Goal: Task Accomplishment & Management: Manage account settings

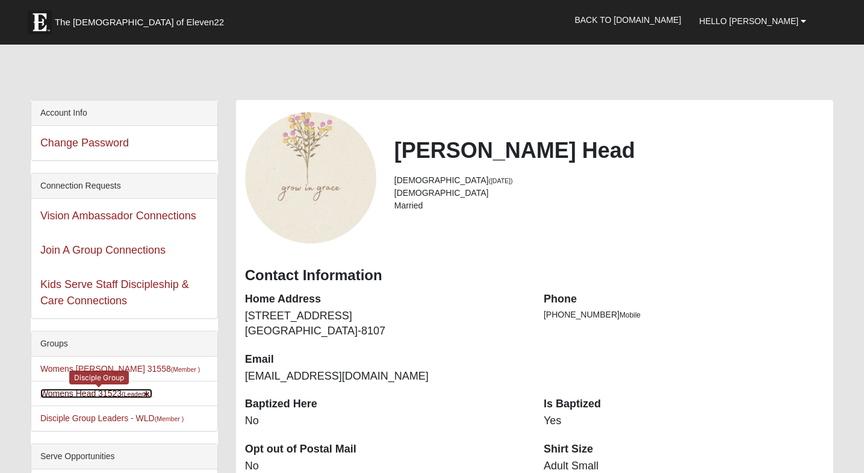
click at [114, 395] on link "Womens Head 31523 (Leader )" at bounding box center [96, 394] width 112 height 10
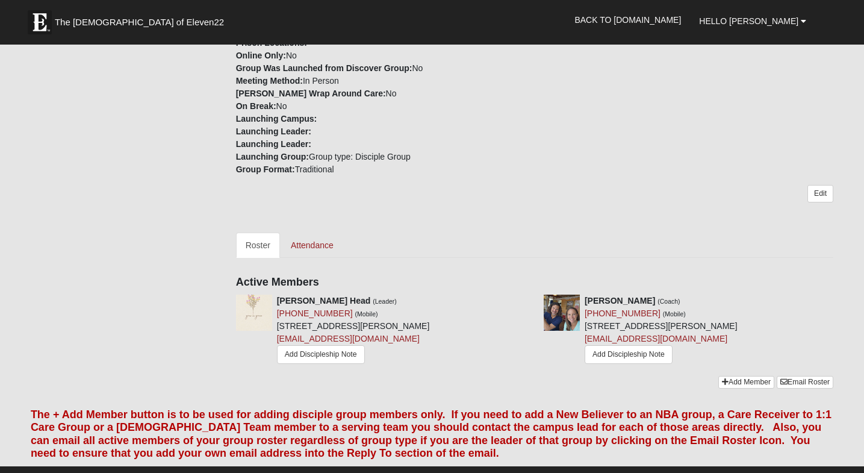
scroll to position [337, 0]
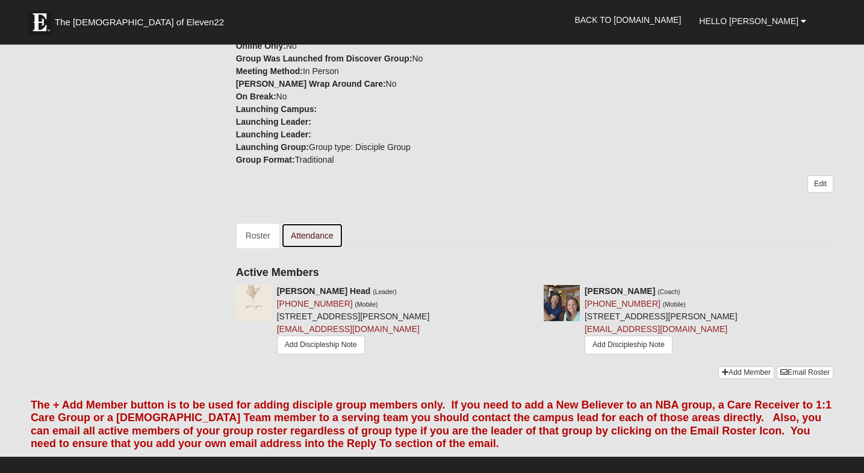
click at [305, 240] on link "Attendance" at bounding box center [312, 235] width 62 height 25
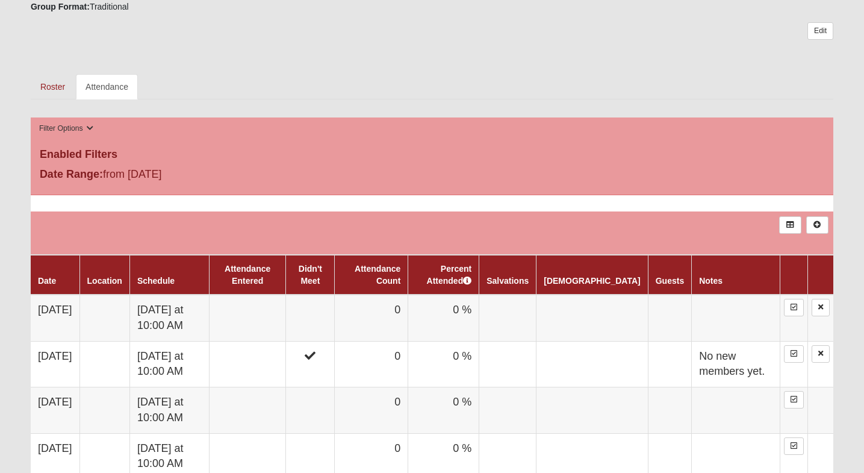
scroll to position [487, 0]
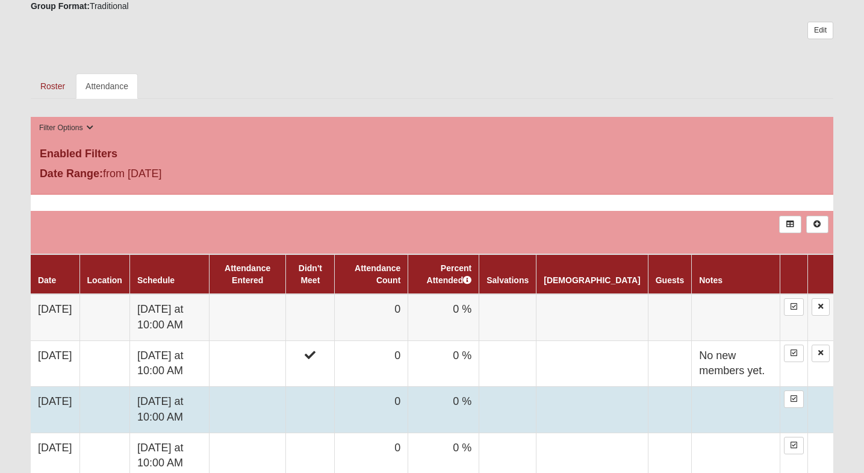
click at [276, 408] on td at bounding box center [247, 410] width 77 height 46
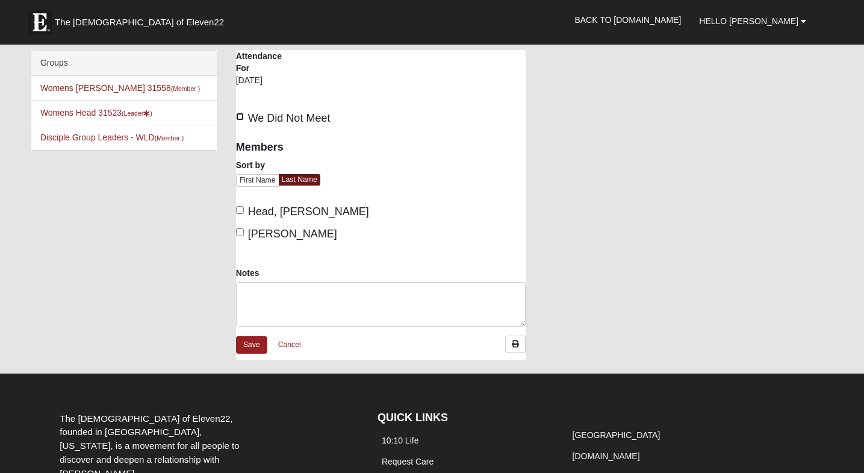
click at [243, 116] on input "We Did Not Meet" at bounding box center [240, 117] width 8 height 8
checkbox input "true"
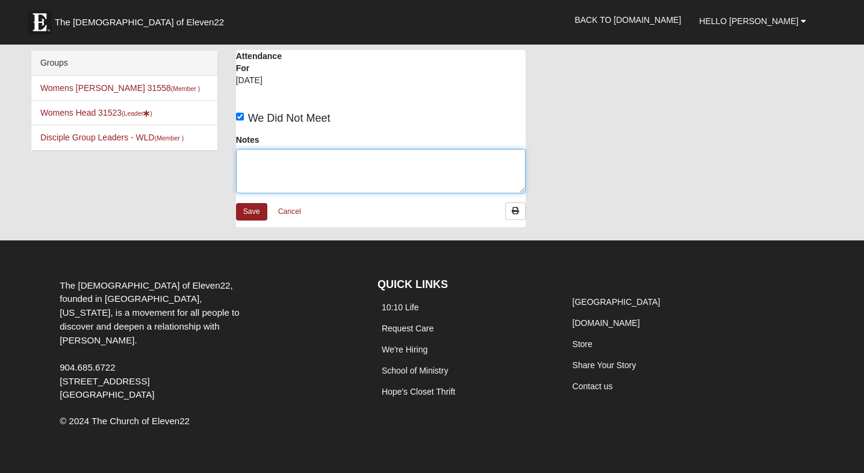
click at [270, 170] on textarea "Notes" at bounding box center [381, 171] width 290 height 45
type textarea "No members yet."
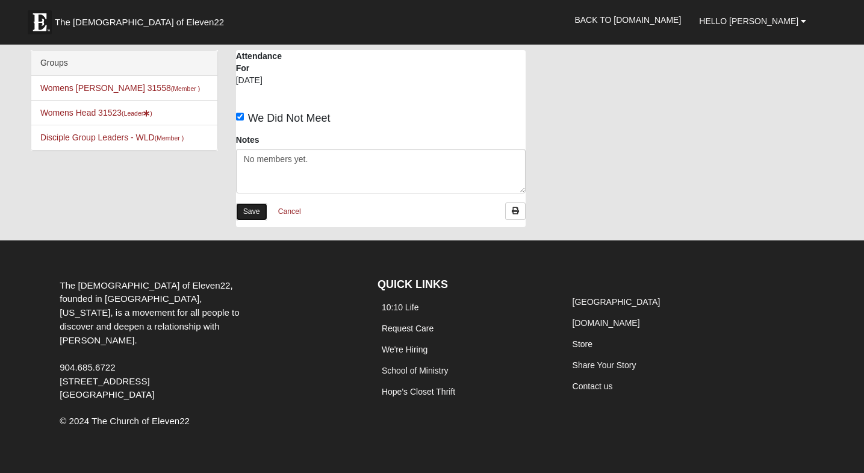
click at [251, 210] on link "Save" at bounding box center [251, 211] width 31 height 17
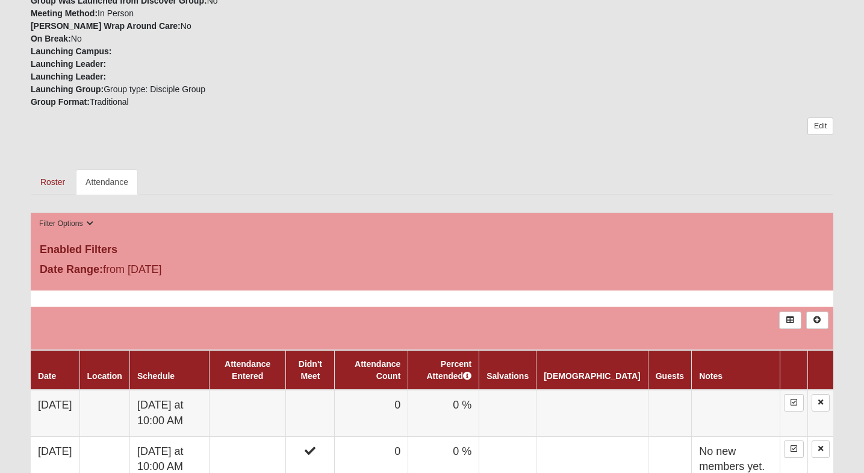
scroll to position [392, 0]
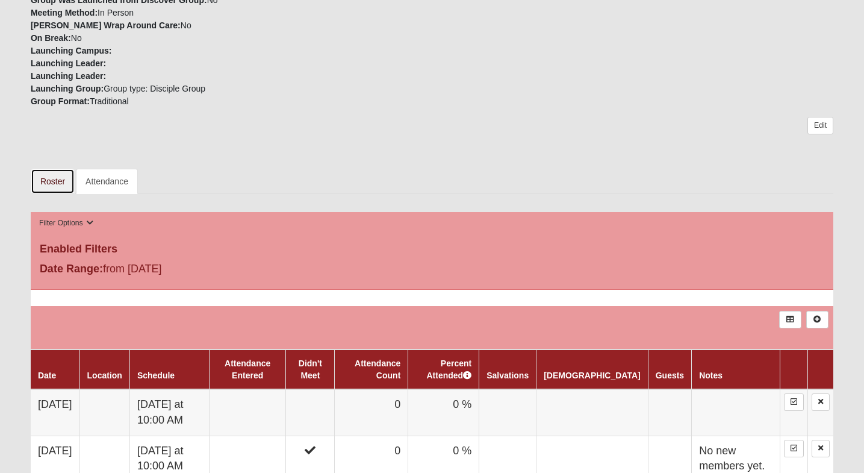
click at [56, 178] on link "Roster" at bounding box center [53, 181] width 44 height 25
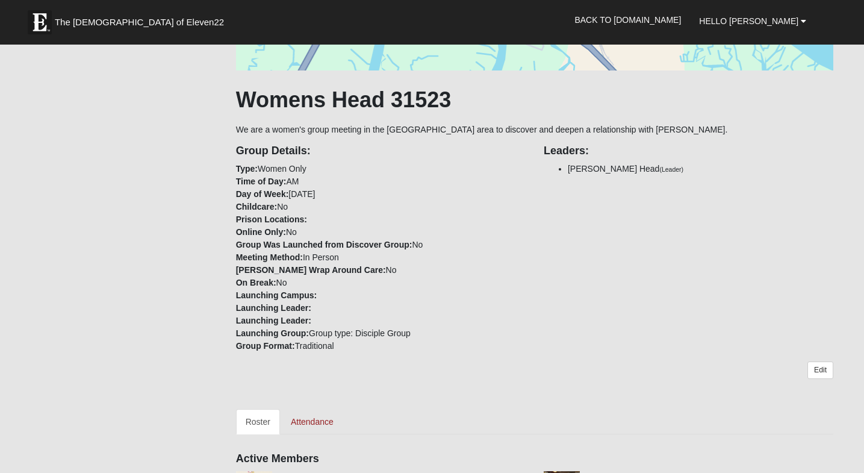
scroll to position [149, 0]
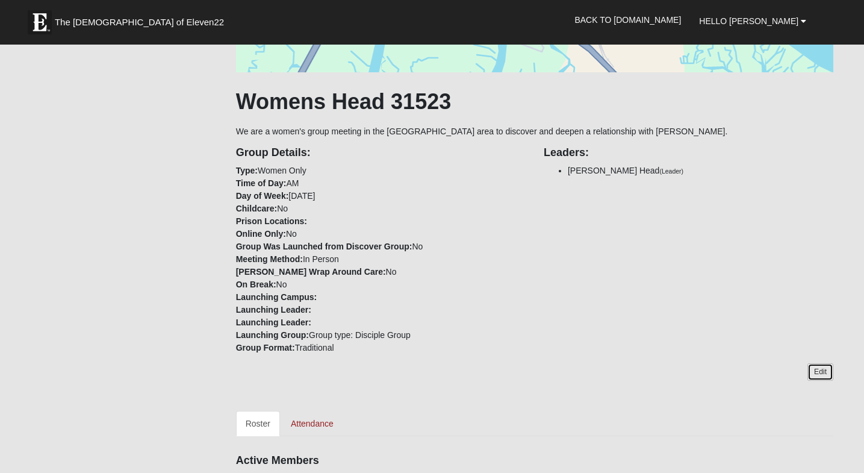
click at [819, 376] on link "Edit" at bounding box center [821, 371] width 26 height 17
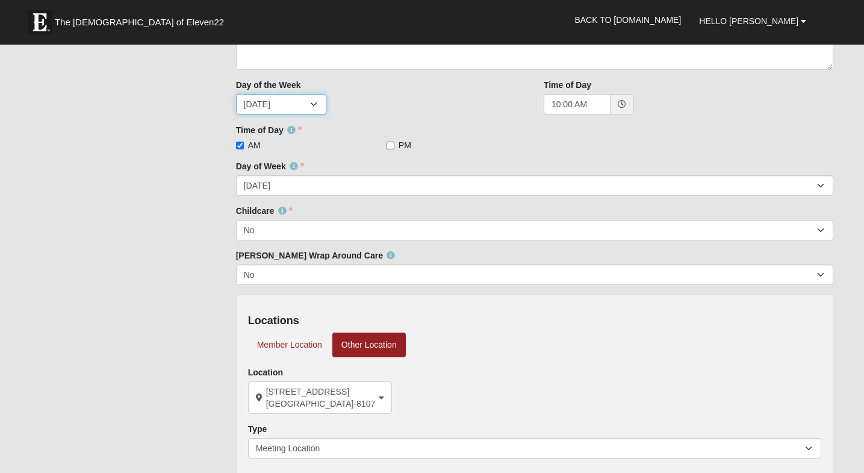
click at [314, 104] on select "Sunday Monday Tuesday Wednesday Thursday Friday Saturday" at bounding box center [281, 104] width 90 height 20
select select "5"
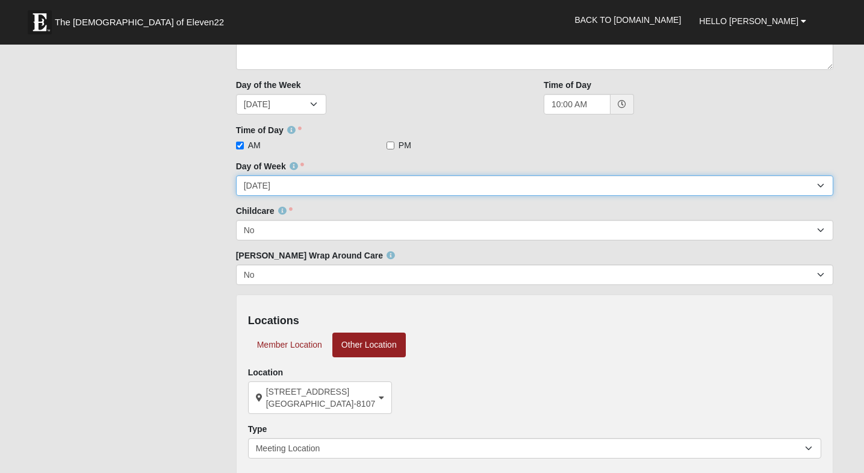
click at [352, 185] on select "Sunday Monday Tuesday Wednesday Thursday Friday Saturday" at bounding box center [535, 185] width 598 height 20
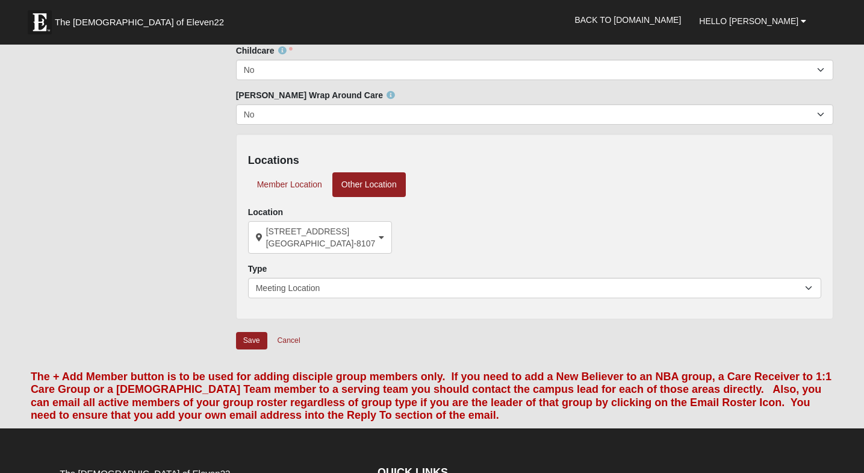
scroll to position [332, 0]
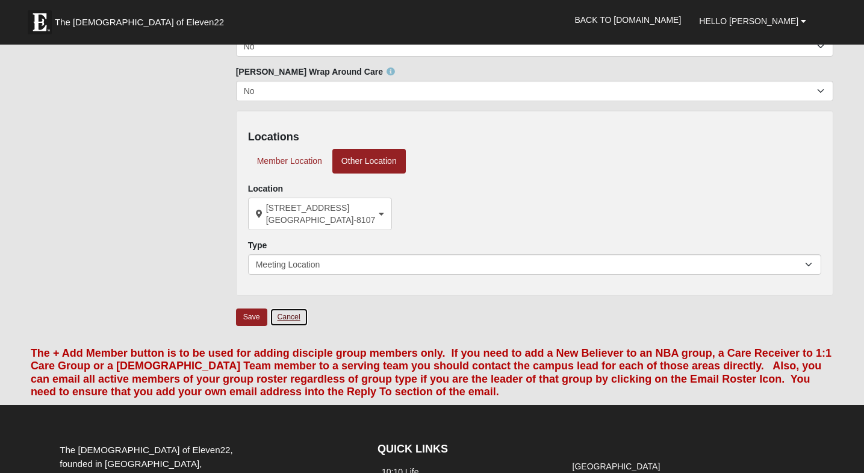
click at [285, 316] on link "Cancel" at bounding box center [289, 317] width 39 height 19
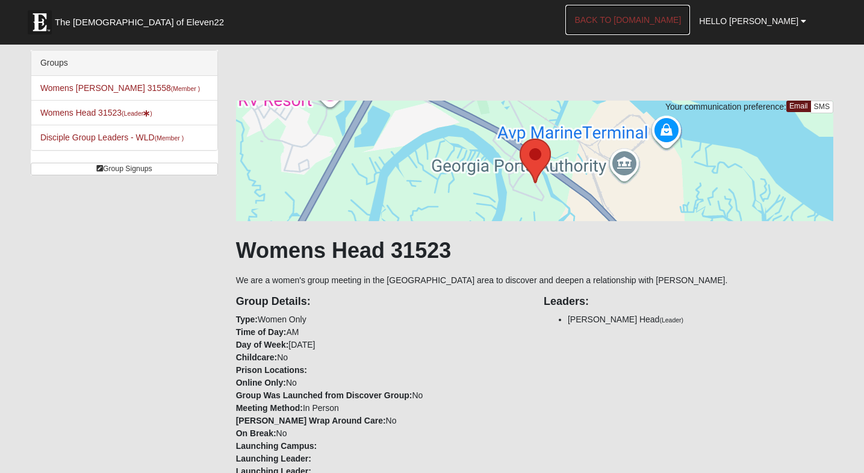
click at [670, 19] on link "Back to [DOMAIN_NAME]" at bounding box center [628, 20] width 125 height 30
